Goal: Find specific page/section: Find specific page/section

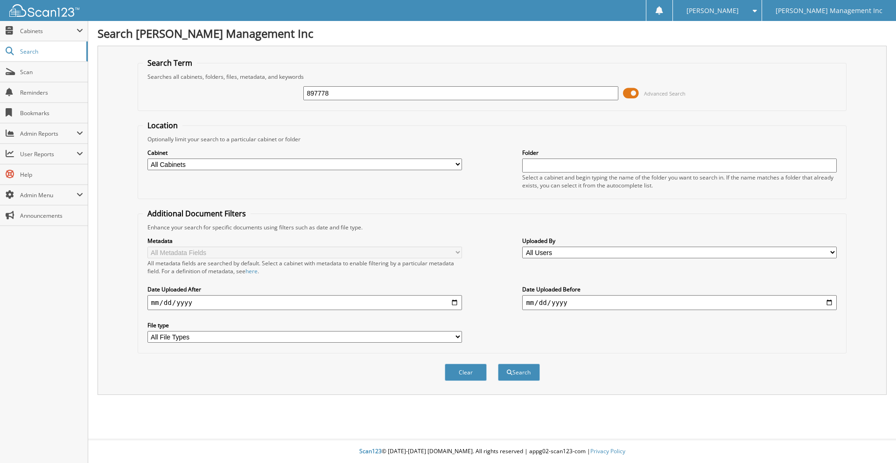
type input "897778"
click at [498, 364] on button "Search" at bounding box center [519, 372] width 42 height 17
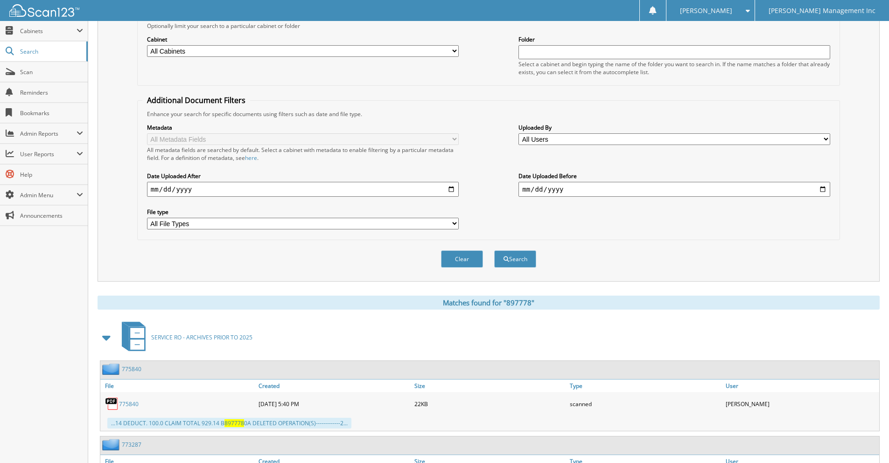
scroll to position [186, 0]
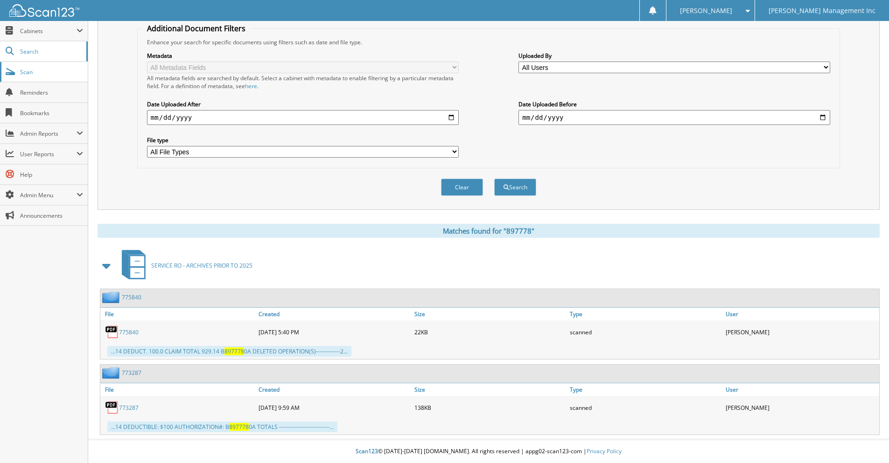
click at [49, 75] on span "Scan" at bounding box center [51, 72] width 63 height 8
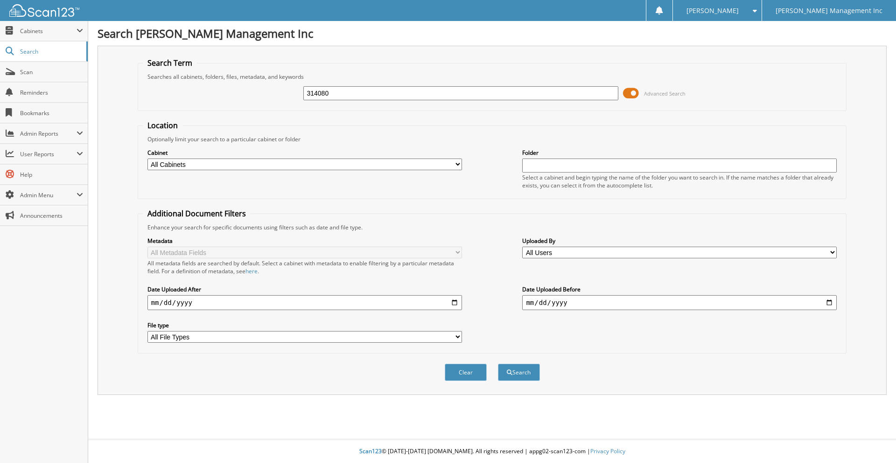
type input "314080"
click at [498, 364] on button "Search" at bounding box center [519, 372] width 42 height 17
